Goal: Task Accomplishment & Management: Complete application form

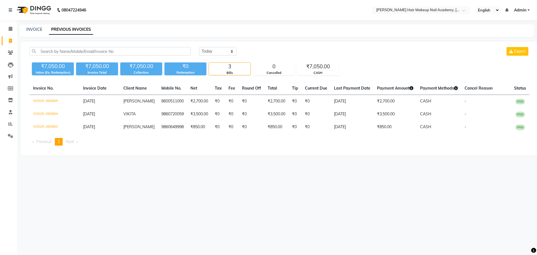
click at [34, 28] on link "INVOICE" at bounding box center [34, 29] width 16 height 5
select select "service"
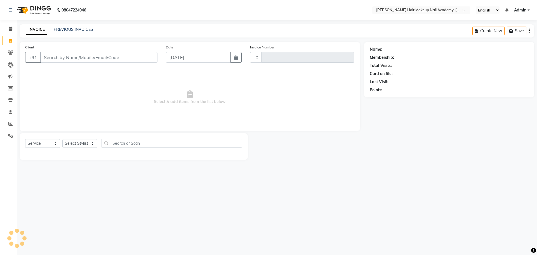
type input "0856"
select select "3468"
click at [84, 146] on select "Select Stylist" at bounding box center [79, 143] width 35 height 9
click at [85, 143] on select "Select Stylist" at bounding box center [79, 143] width 35 height 9
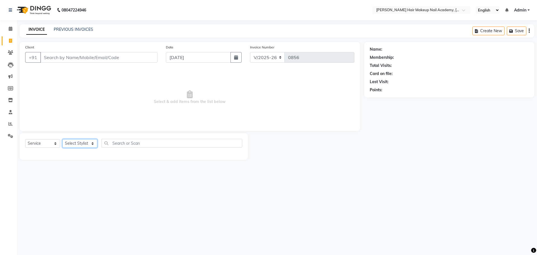
click at [85, 145] on select "Select Stylist" at bounding box center [79, 143] width 35 height 9
select select "88142"
click at [62, 139] on select "Select Stylist Abhimanyu [PERSON_NAME] Arjun [PERSON_NAME] Kiran [MEDICAL_DATA]" at bounding box center [79, 143] width 35 height 9
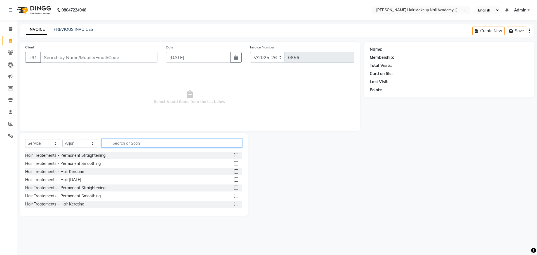
click at [150, 143] on input "text" at bounding box center [171, 143] width 141 height 9
type input "wash"
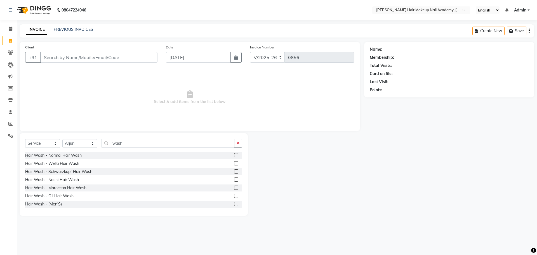
click at [234, 205] on label at bounding box center [236, 204] width 4 height 4
click at [234, 205] on input "checkbox" at bounding box center [236, 204] width 4 height 4
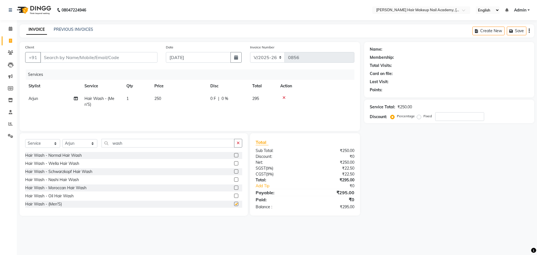
checkbox input "false"
click at [240, 145] on button "button" at bounding box center [238, 143] width 8 height 9
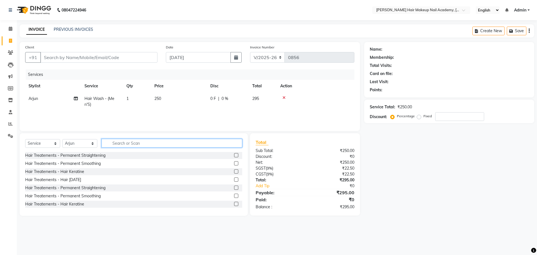
click at [236, 145] on input "text" at bounding box center [171, 143] width 141 height 9
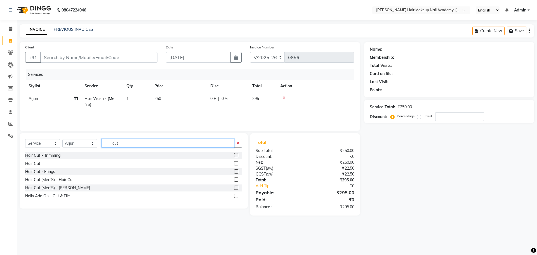
type input "cut"
click at [237, 179] on label at bounding box center [236, 179] width 4 height 4
click at [237, 179] on input "checkbox" at bounding box center [236, 180] width 4 height 4
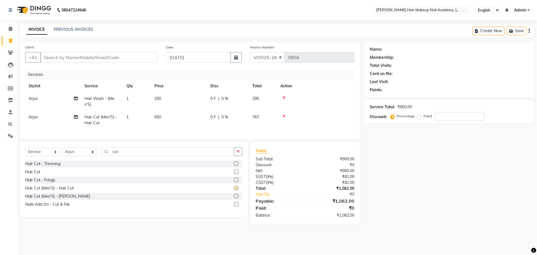
checkbox input "false"
click at [236, 147] on button "button" at bounding box center [238, 151] width 8 height 9
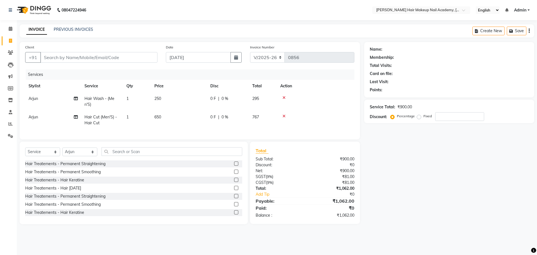
click at [529, 31] on icon "button" at bounding box center [528, 31] width 1 height 0
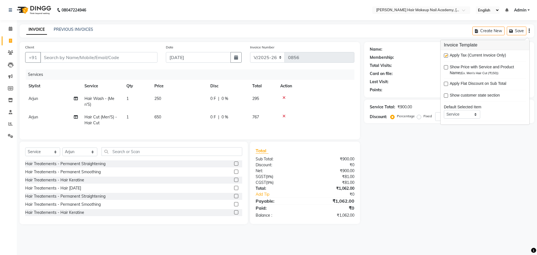
click at [445, 55] on label at bounding box center [446, 55] width 4 height 4
click at [445, 55] on input "checkbox" at bounding box center [446, 56] width 4 height 4
checkbox input "false"
click at [419, 178] on div "Name: Membership: Total Visits: Card on file: Last Visit: Points: Service Total…" at bounding box center [451, 133] width 174 height 182
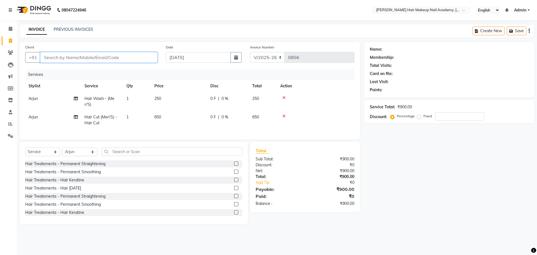
click at [74, 52] on input "Client" at bounding box center [98, 57] width 117 height 11
click at [72, 61] on input "Client" at bounding box center [98, 57] width 117 height 11
click at [123, 59] on input "Client" at bounding box center [98, 57] width 117 height 11
click at [114, 60] on input "Client" at bounding box center [98, 57] width 117 height 11
click at [140, 59] on input "Client" at bounding box center [98, 57] width 117 height 11
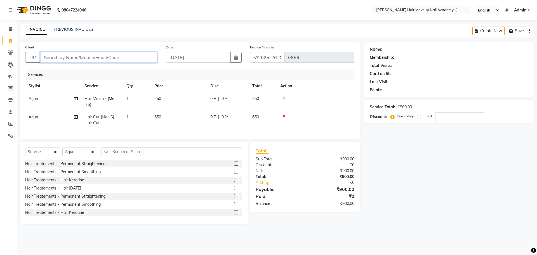
type input "8"
type input "0"
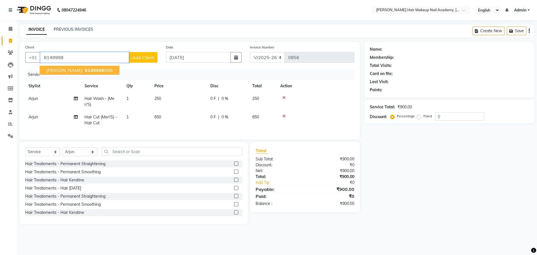
click at [96, 69] on ngb-highlight "8149998 998" at bounding box center [98, 70] width 29 height 6
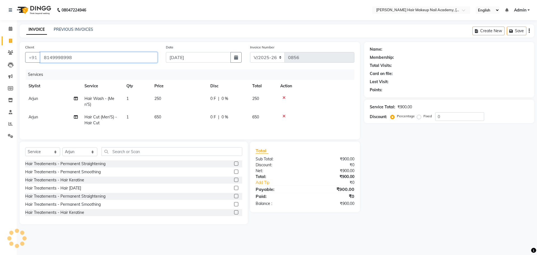
type input "8149998998"
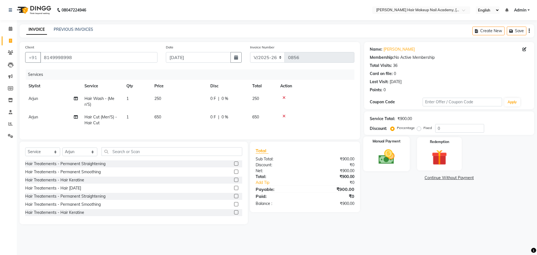
click at [391, 150] on img at bounding box center [386, 156] width 26 height 18
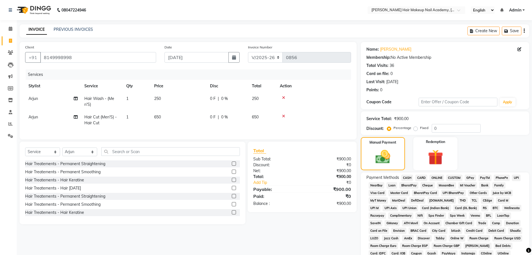
click at [403, 178] on span "CASH" at bounding box center [408, 177] width 12 height 6
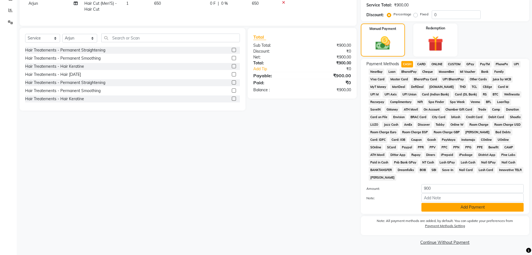
click at [431, 210] on button "Add Payment" at bounding box center [473, 207] width 102 height 9
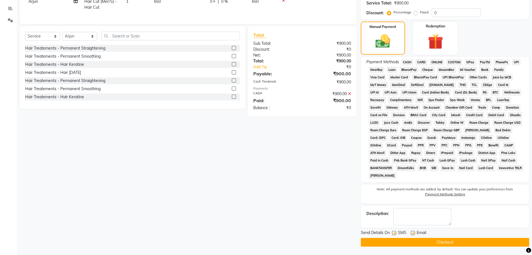
click at [443, 243] on button "Checkout" at bounding box center [445, 242] width 169 height 9
